Goal: Information Seeking & Learning: Understand process/instructions

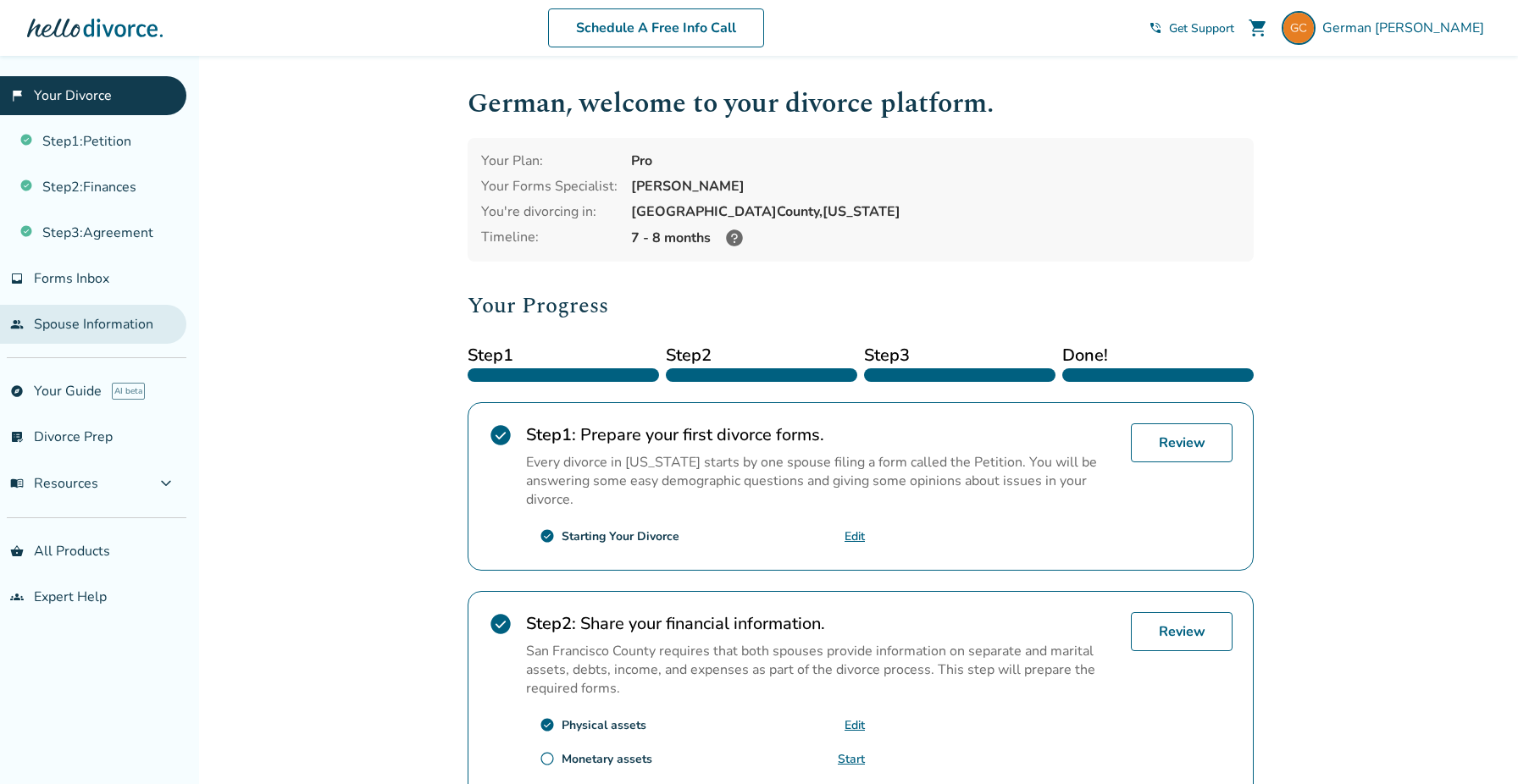
click at [62, 311] on link "people Spouse Information" at bounding box center [93, 324] width 187 height 39
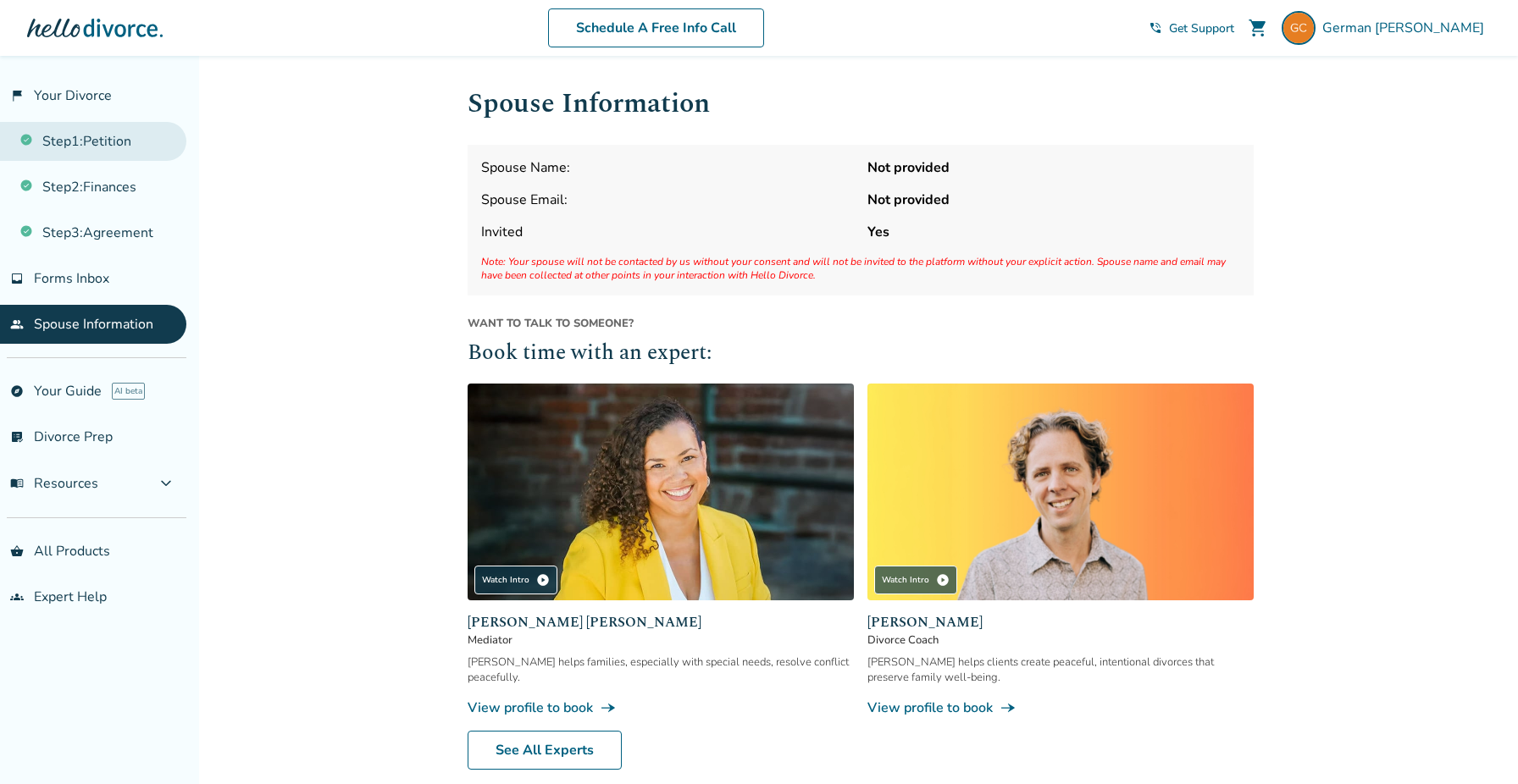
click at [91, 143] on link "Step 1 : Petition" at bounding box center [93, 142] width 187 height 39
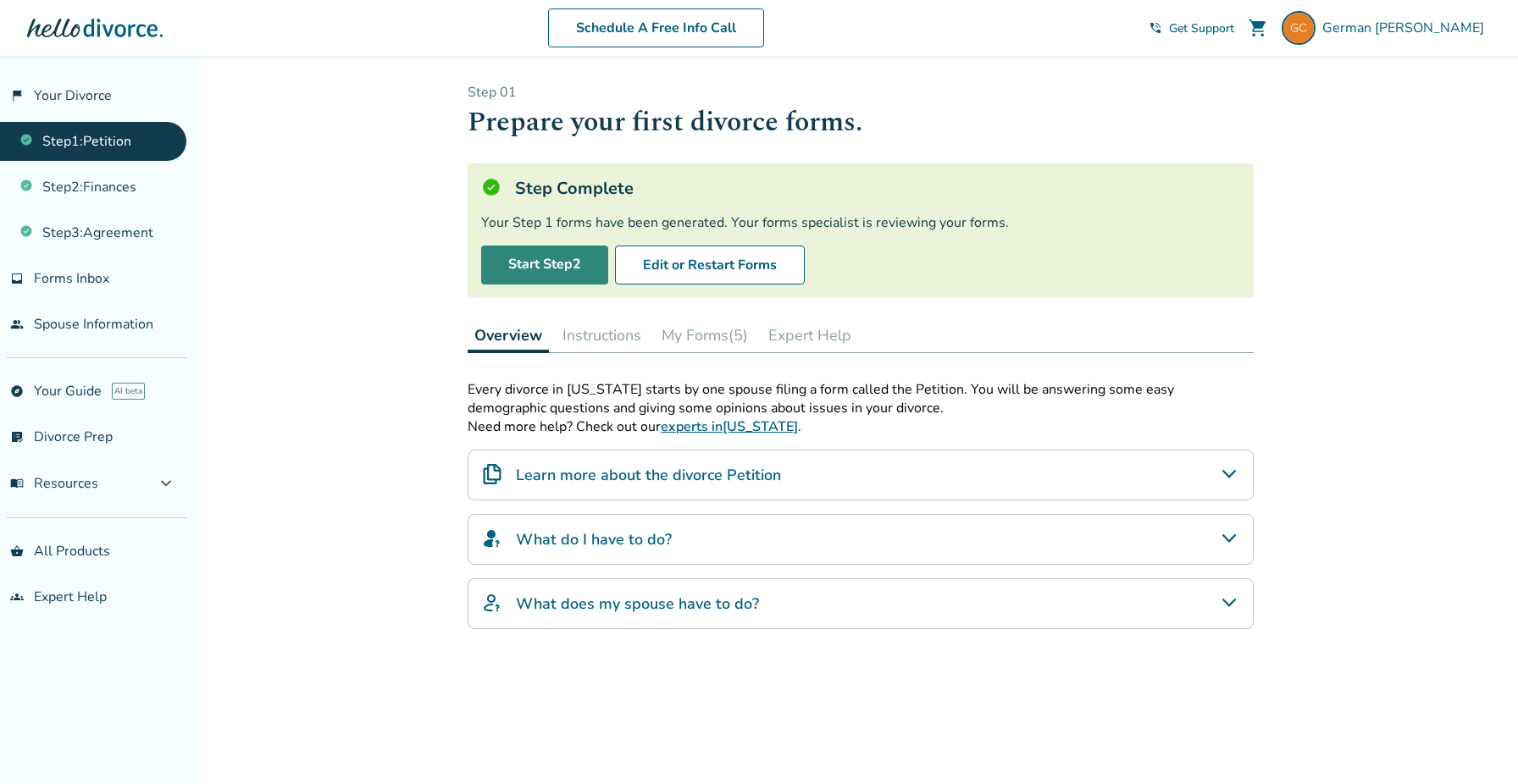
click at [543, 250] on link "Start Step 2" at bounding box center [545, 265] width 127 height 39
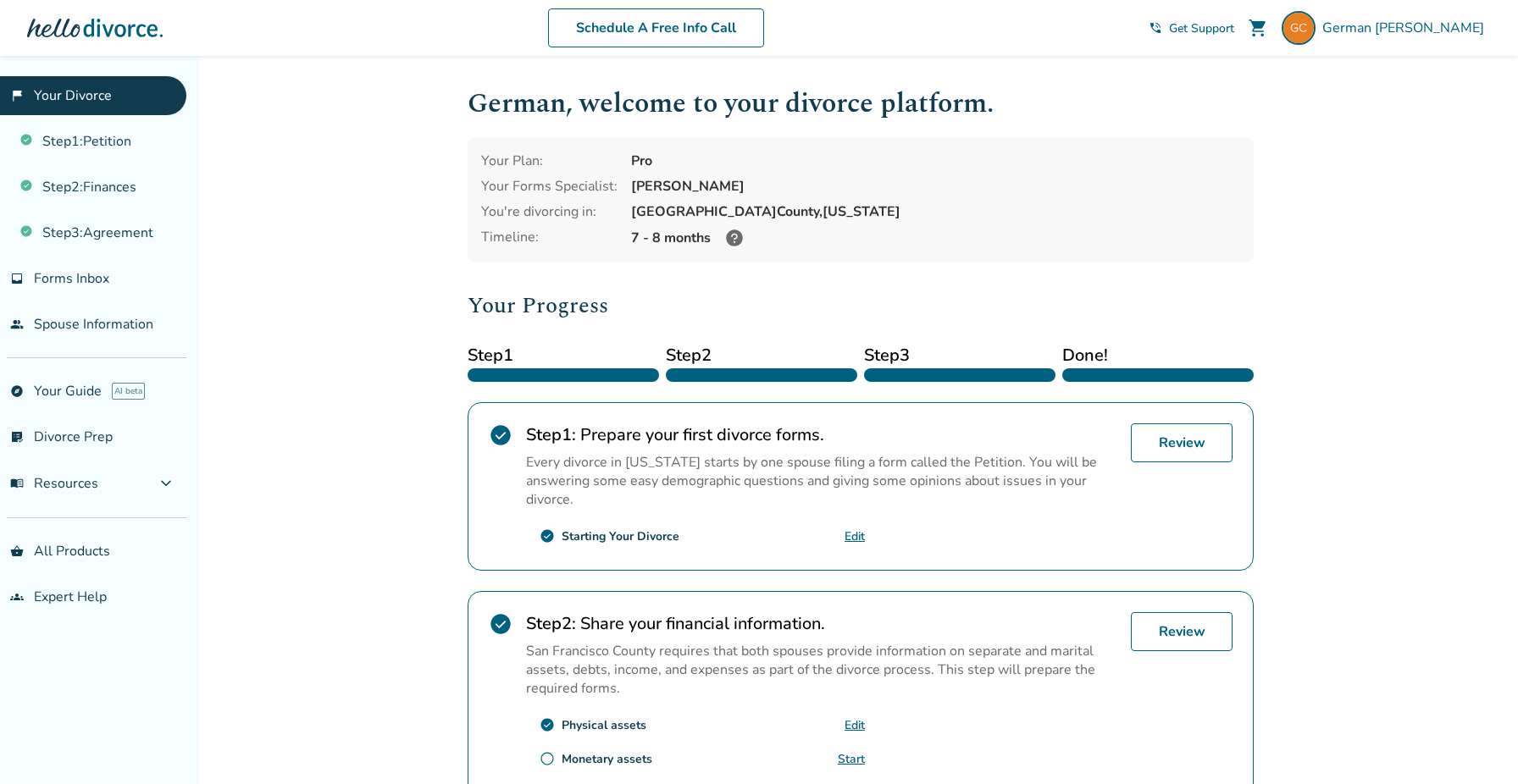
click at [732, 234] on icon at bounding box center [734, 238] width 17 height 17
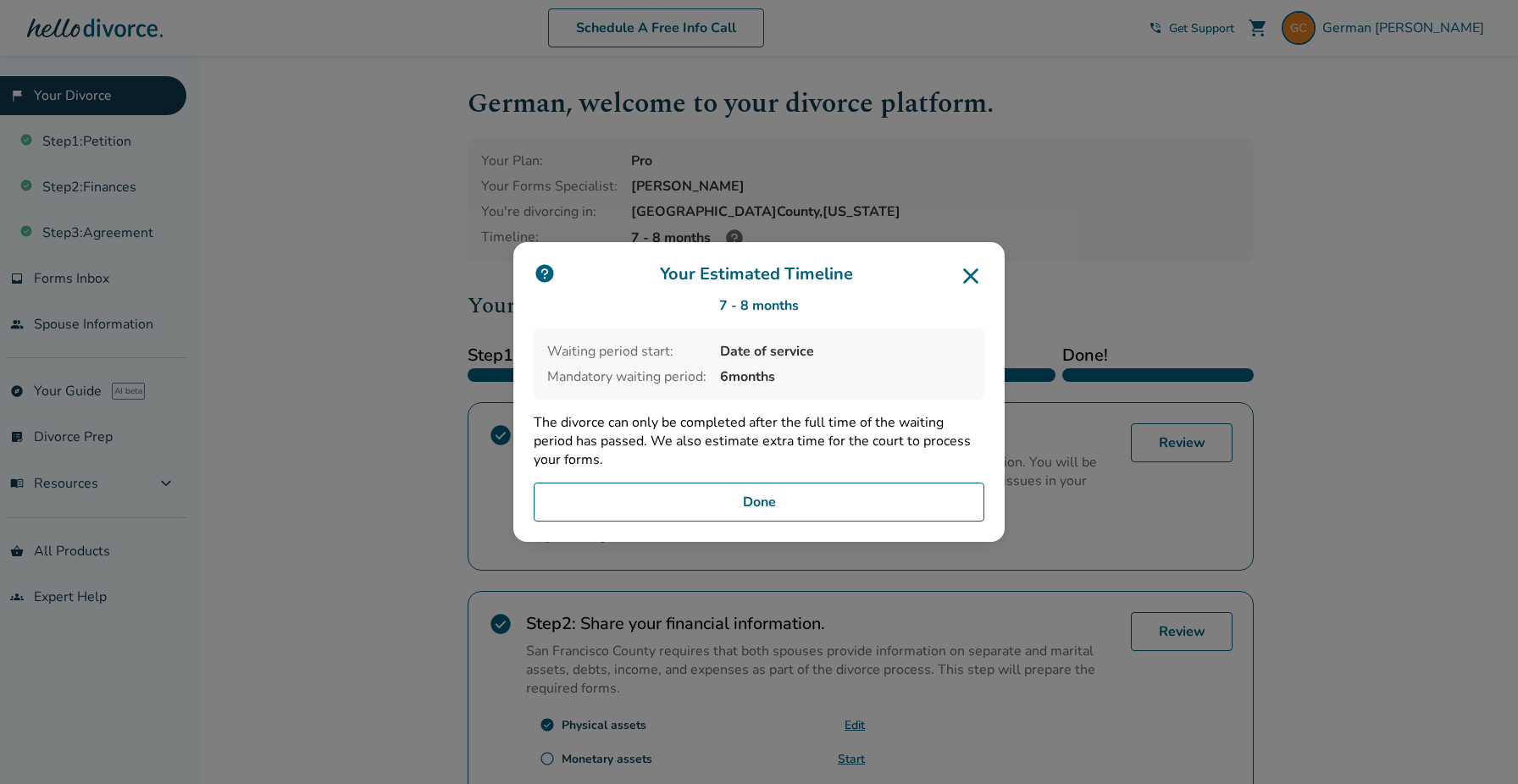
click at [969, 275] on icon at bounding box center [971, 276] width 15 height 15
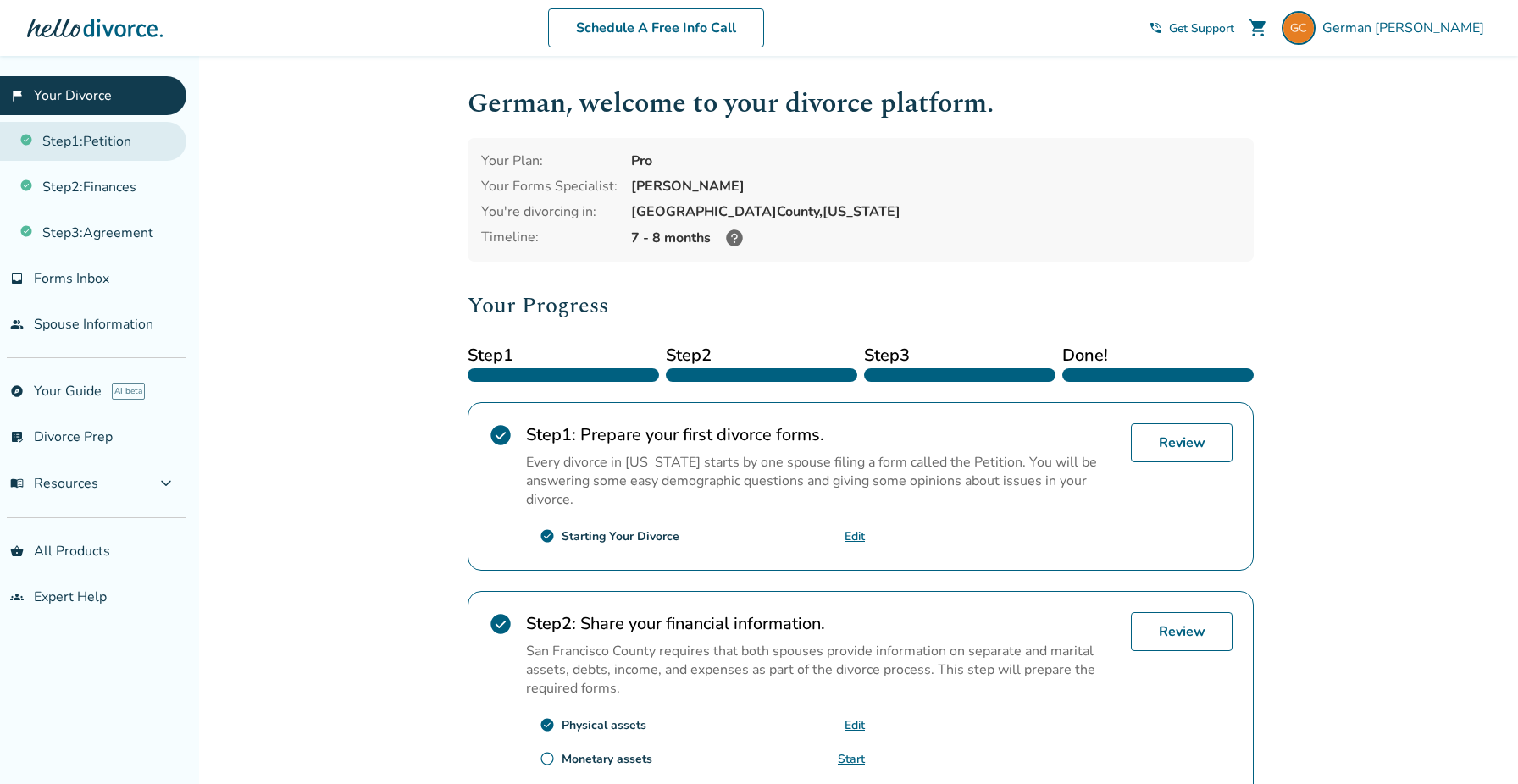
click at [90, 138] on link "Step 1 : Petition" at bounding box center [93, 142] width 187 height 39
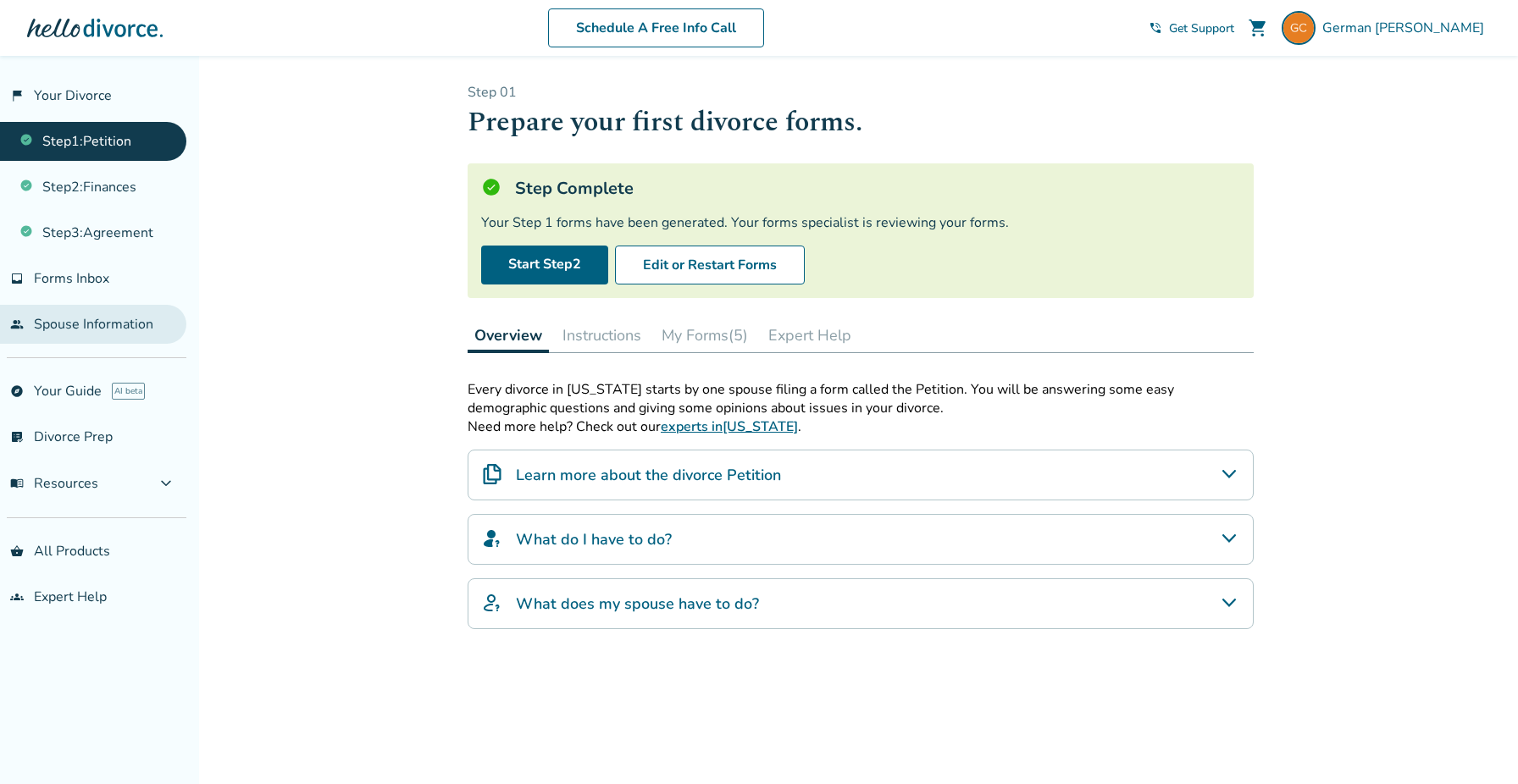
click at [109, 314] on link "people Spouse Information" at bounding box center [93, 324] width 187 height 39
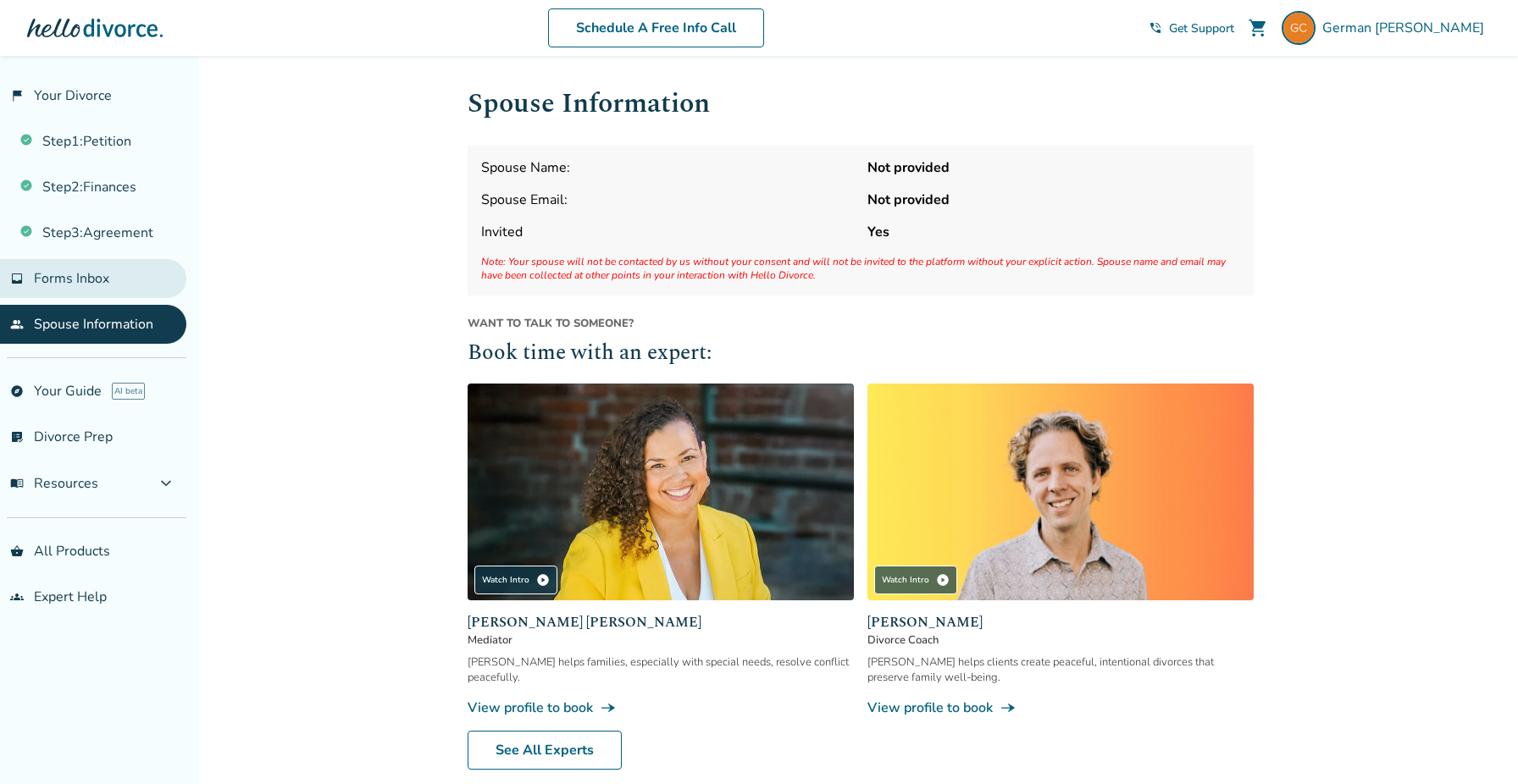
click at [92, 272] on span "Forms Inbox" at bounding box center [71, 278] width 76 height 19
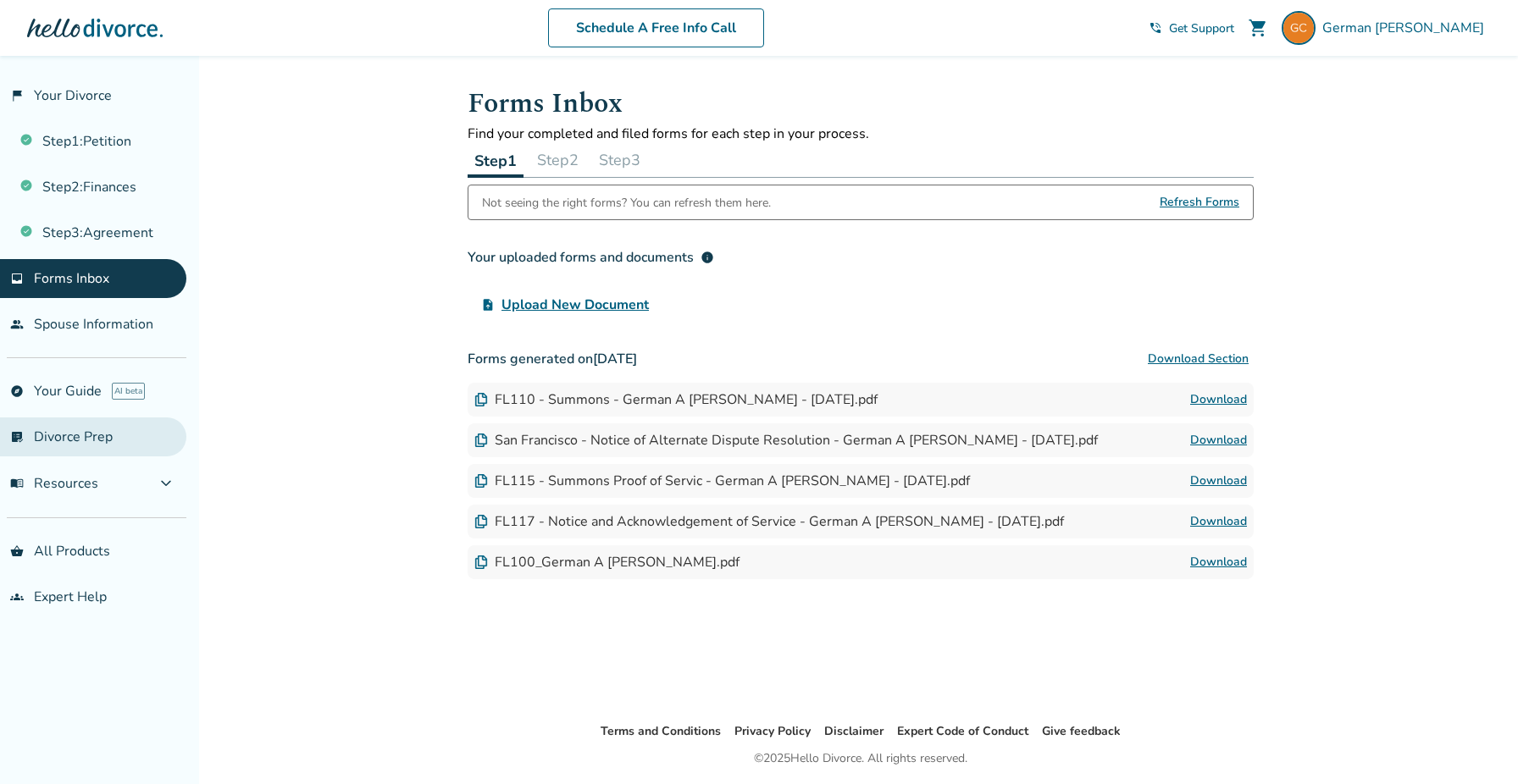
click at [124, 421] on link "list_alt_check Divorce Prep" at bounding box center [93, 437] width 187 height 39
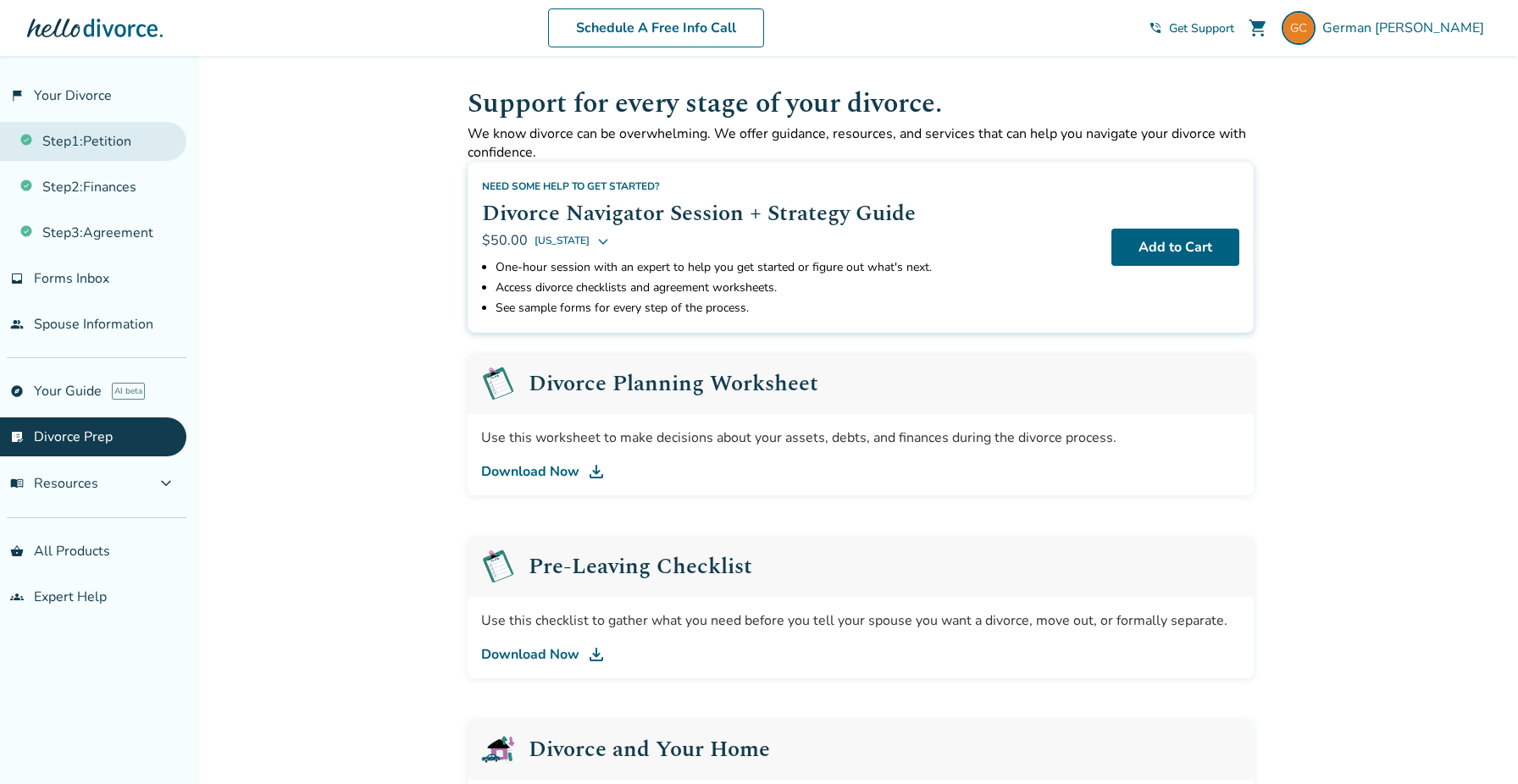
click at [81, 144] on link "Step 1 : Petition" at bounding box center [93, 142] width 187 height 39
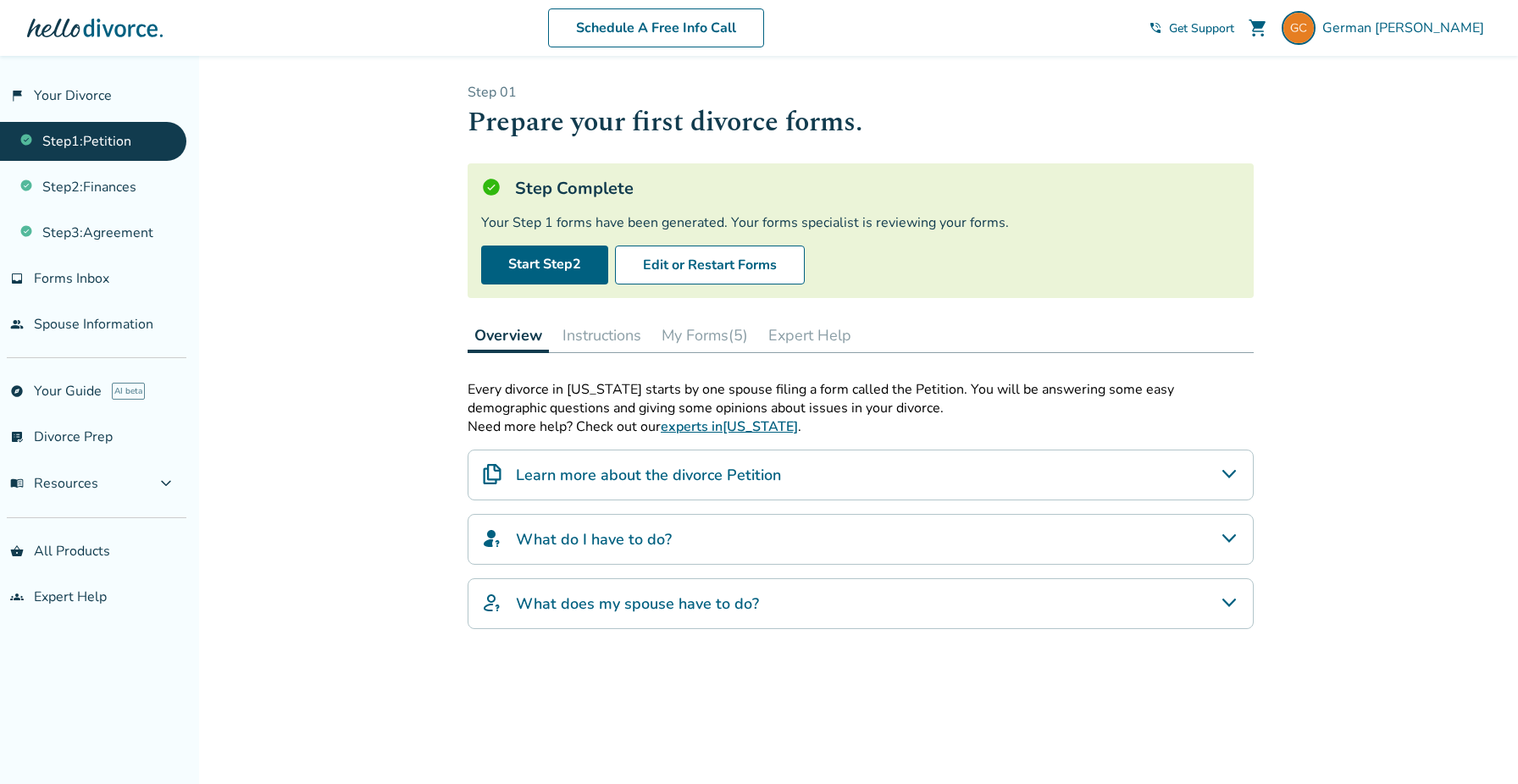
click at [573, 484] on h4 "Learn more about the divorce Petition" at bounding box center [649, 475] width 265 height 22
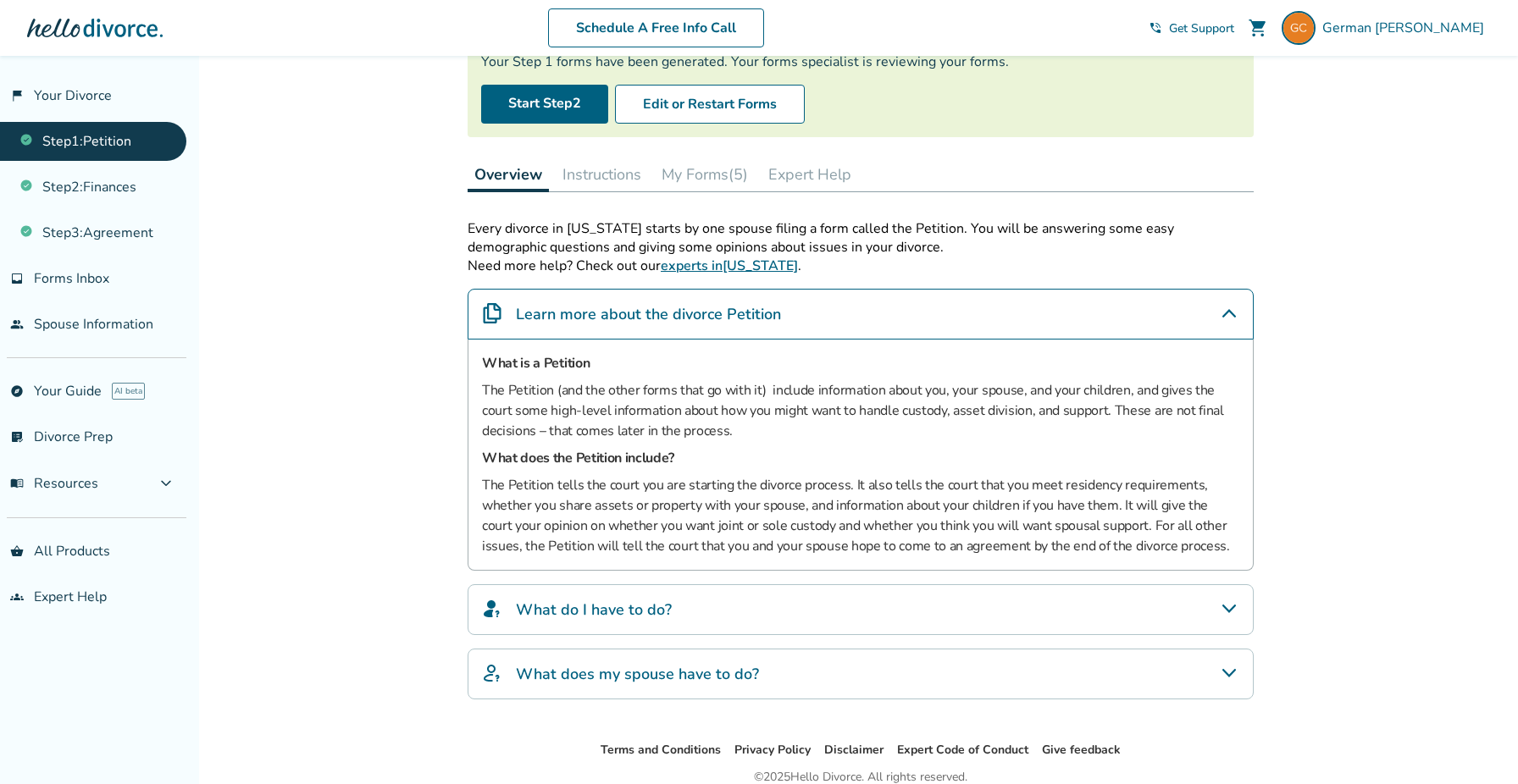
scroll to position [162, 0]
click at [612, 683] on div "What does my spouse have to do?" at bounding box center [861, 673] width 786 height 51
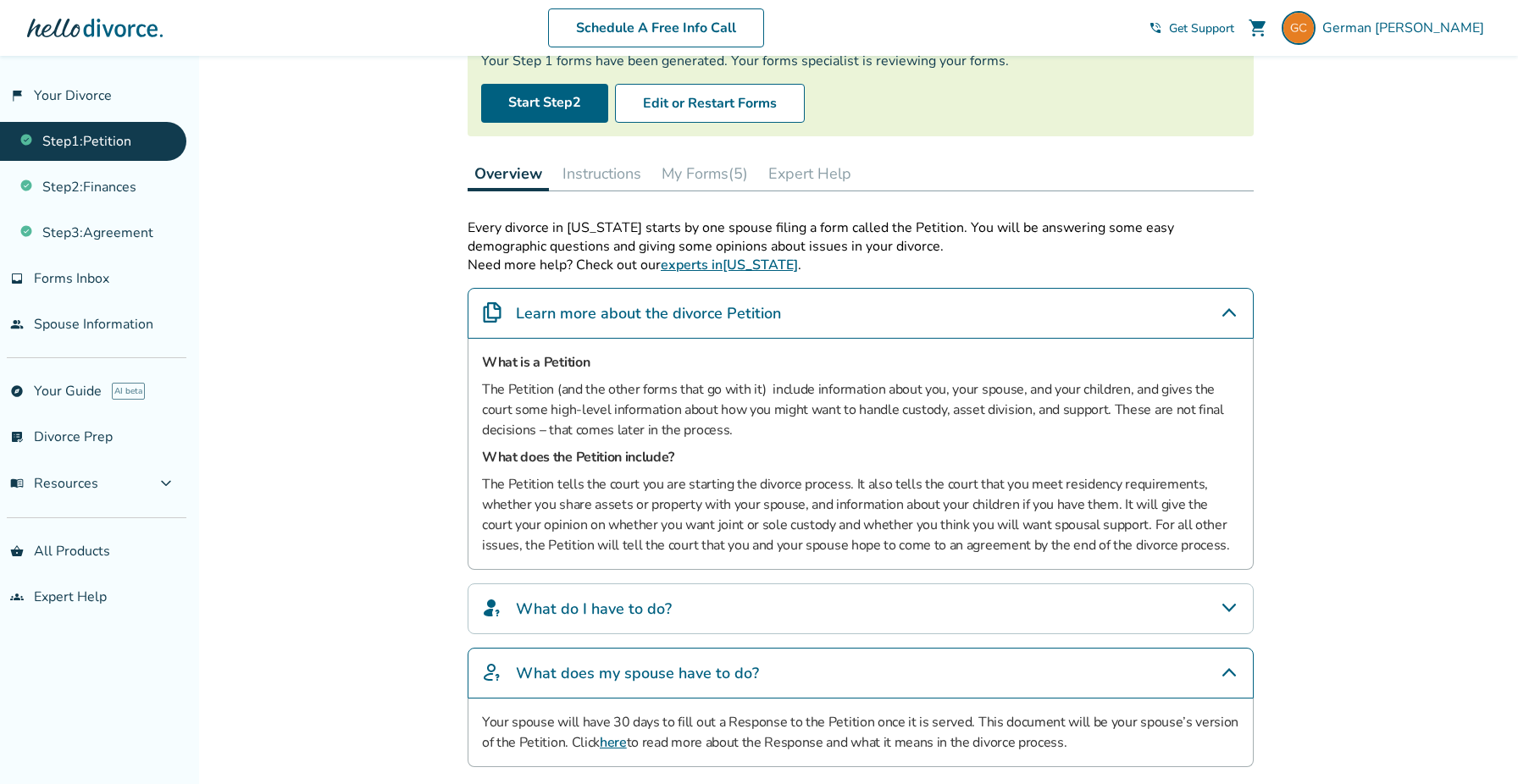
scroll to position [166, 0]
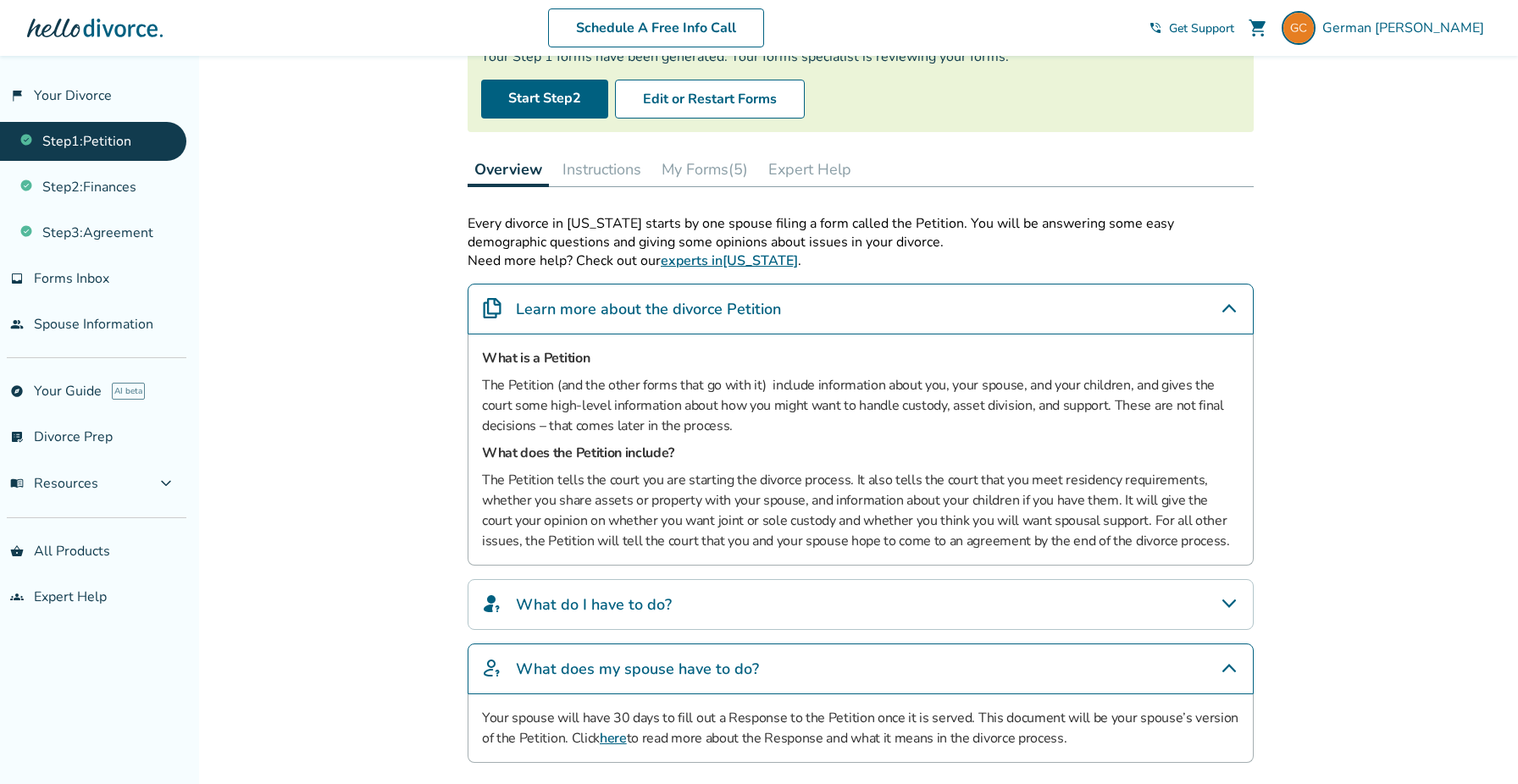
click at [616, 744] on link "here" at bounding box center [614, 738] width 27 height 19
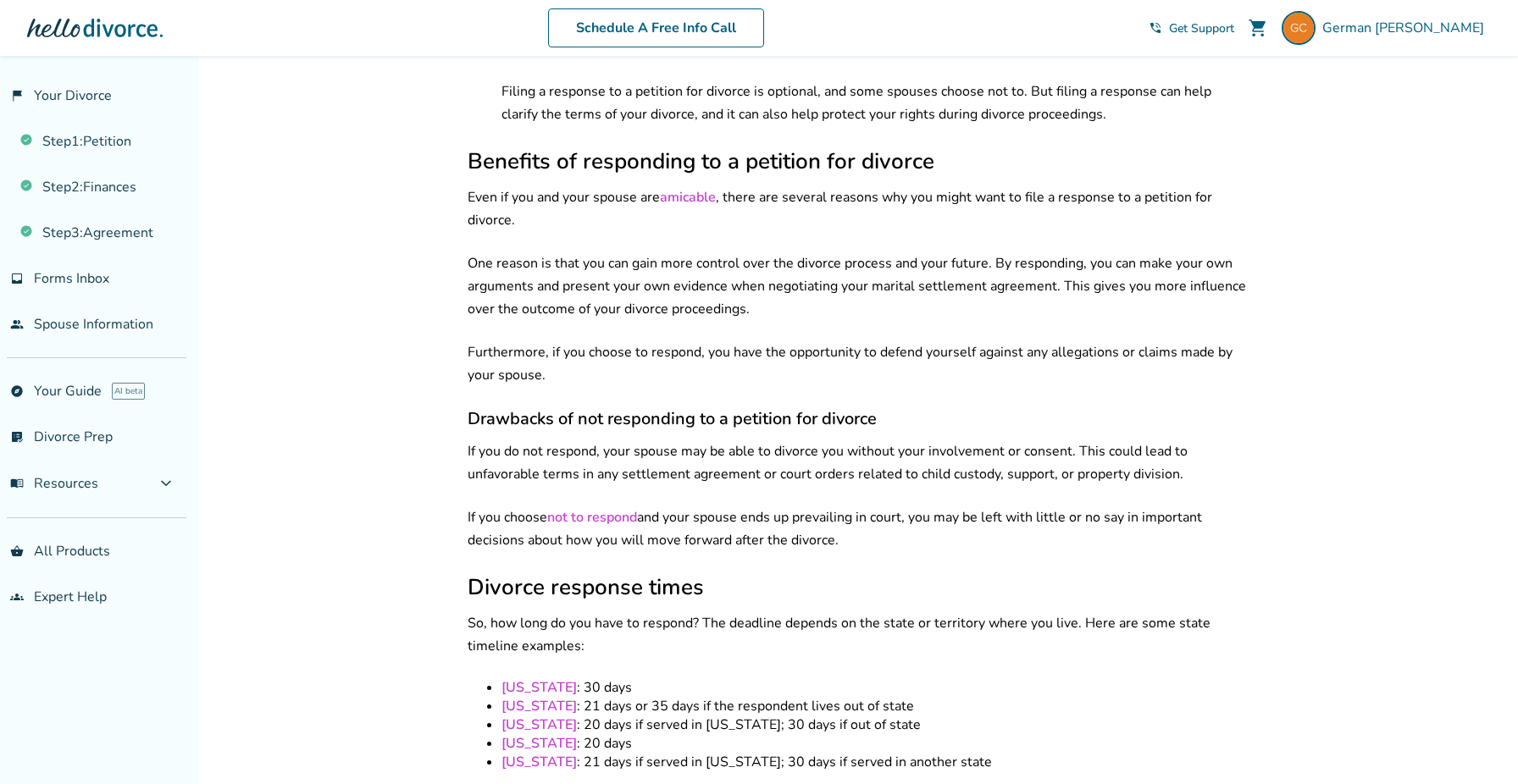
scroll to position [841, 0]
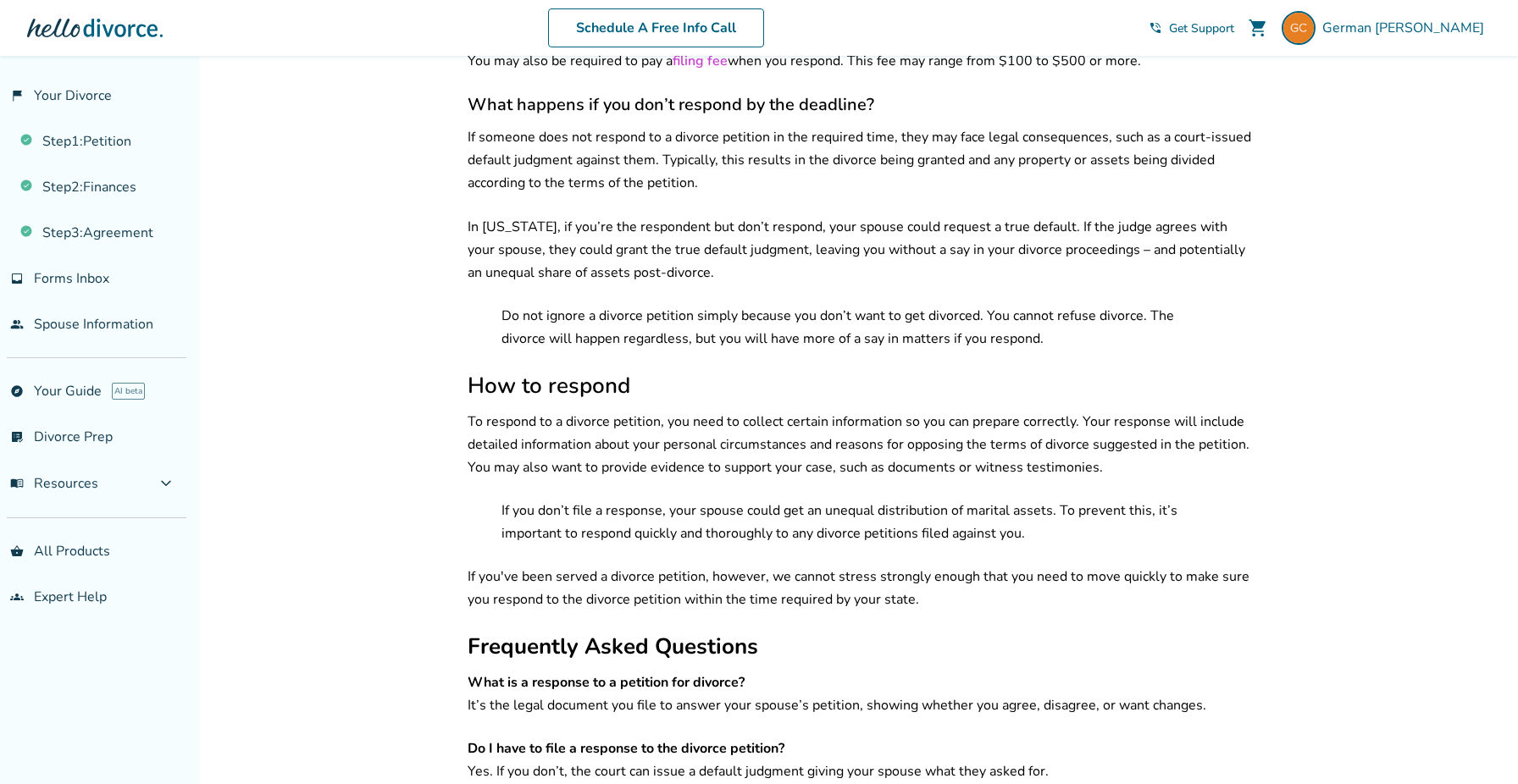
scroll to position [1585, 0]
